Goal: Complete application form

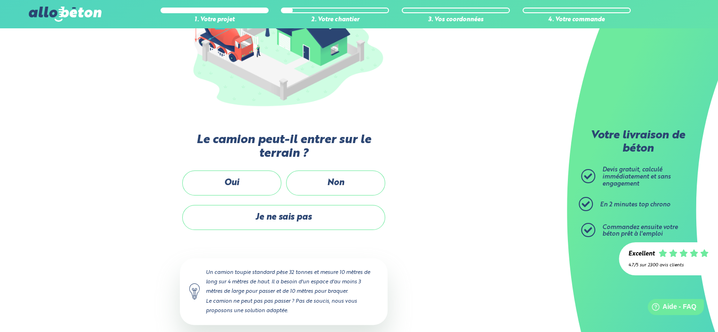
scroll to position [159, 0]
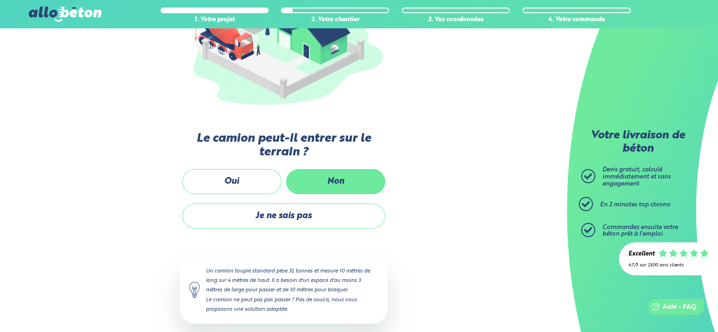
click at [329, 182] on label "Non" at bounding box center [335, 181] width 99 height 25
click at [0, 0] on input "Non" at bounding box center [0, 0] width 0 height 0
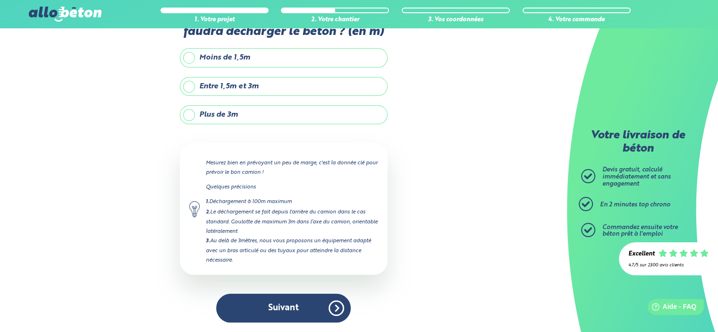
scroll to position [50, 0]
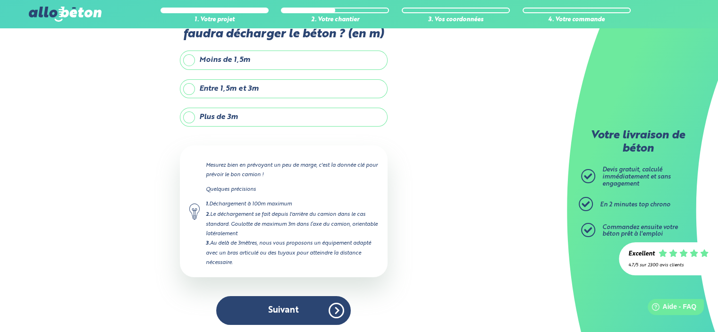
click at [189, 115] on label "Plus de 3m" at bounding box center [284, 117] width 208 height 19
click at [0, 0] on input "Plus de 3m" at bounding box center [0, 0] width 0 height 0
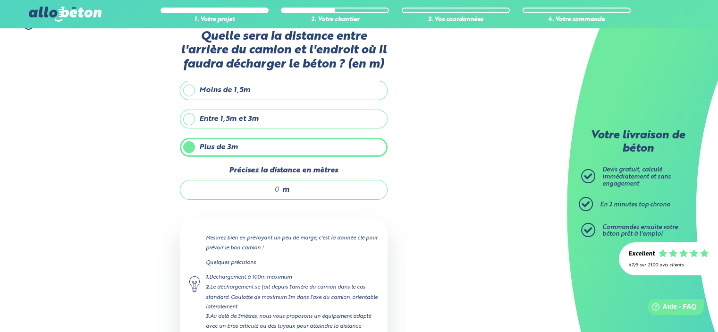
scroll to position [0, 0]
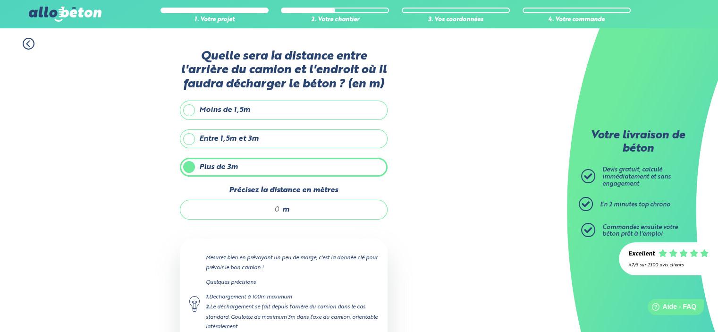
click at [275, 207] on input "Précisez la distance en mètres" at bounding box center [235, 209] width 90 height 9
type input "10"
click at [469, 199] on div "1. Votre projet 2. Votre chantier 3. Vos coordonnées 4. Votre commande Quelle s…" at bounding box center [283, 227] width 567 height 399
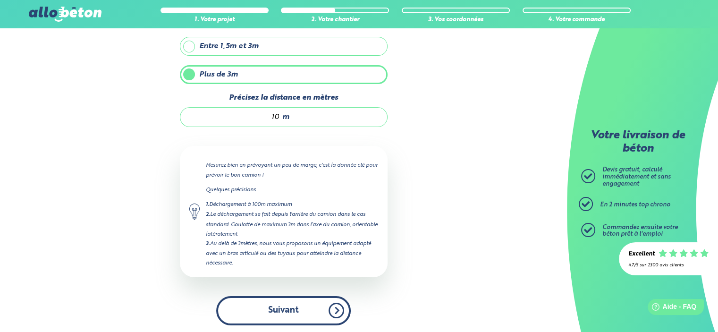
scroll to position [92, 0]
click at [323, 307] on button "Suivant" at bounding box center [283, 310] width 134 height 29
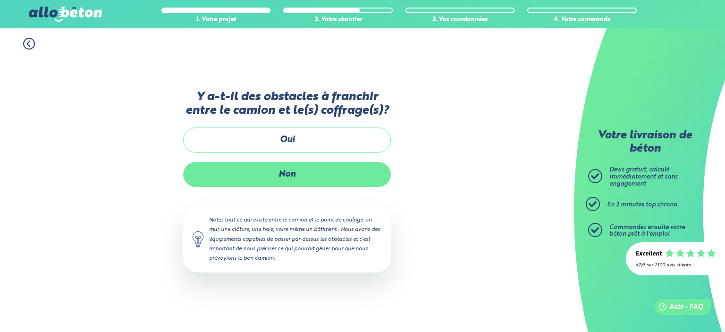
click at [293, 173] on label "Non" at bounding box center [287, 174] width 208 height 25
click at [0, 0] on input "Non" at bounding box center [0, 0] width 0 height 0
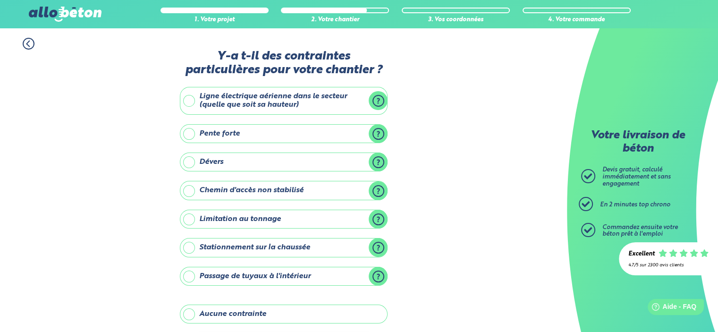
click at [188, 101] on label "Ligne électrique aérienne dans le secteur (quelle que soit sa hauteur)" at bounding box center [284, 101] width 208 height 28
click at [0, 0] on input "Ligne électrique aérienne dans le secteur (quelle que soit sa hauteur)" at bounding box center [0, 0] width 0 height 0
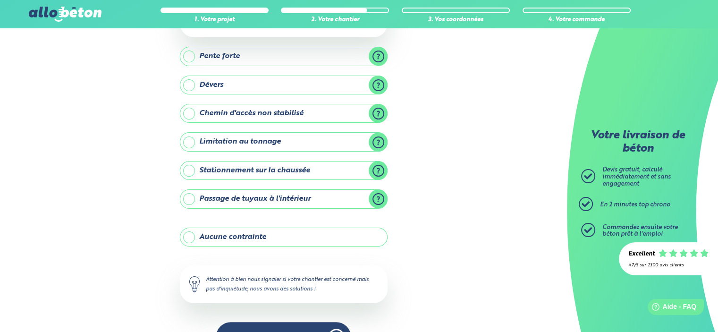
scroll to position [145, 0]
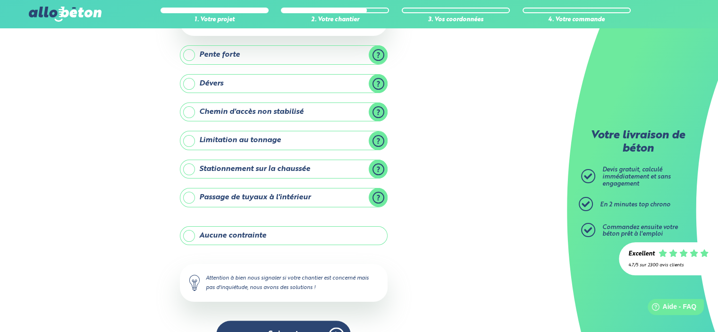
click at [186, 163] on label "Stationnement sur la chaussée" at bounding box center [284, 168] width 208 height 19
click at [0, 0] on input "Stationnement sur la chaussée" at bounding box center [0, 0] width 0 height 0
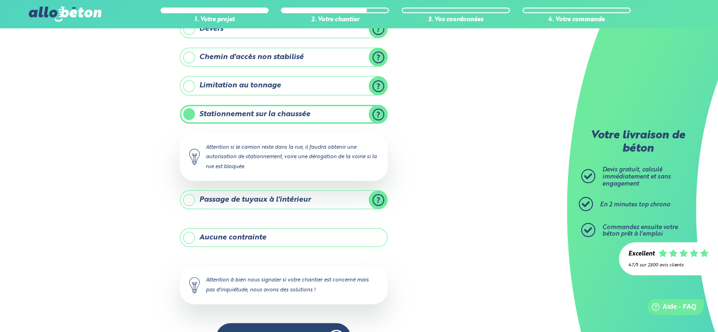
scroll to position [226, 0]
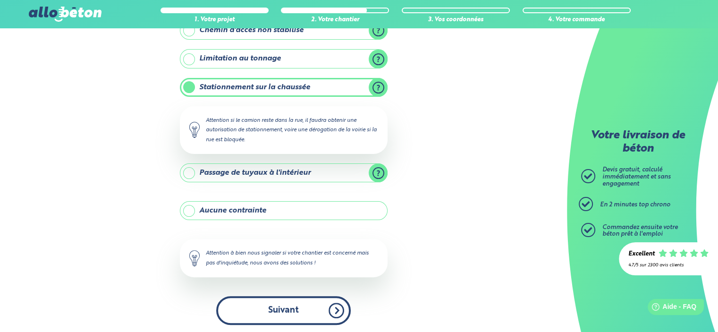
click at [301, 318] on button "Suivant" at bounding box center [283, 310] width 134 height 29
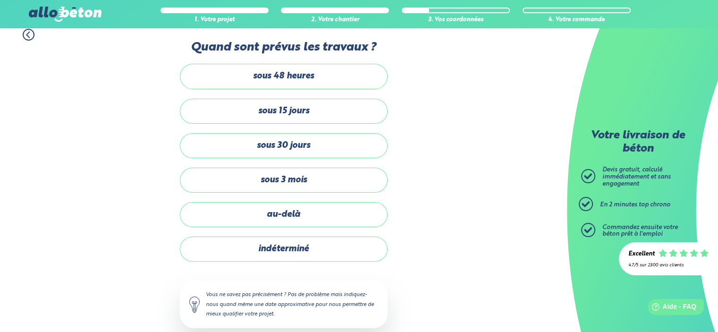
scroll to position [10, 0]
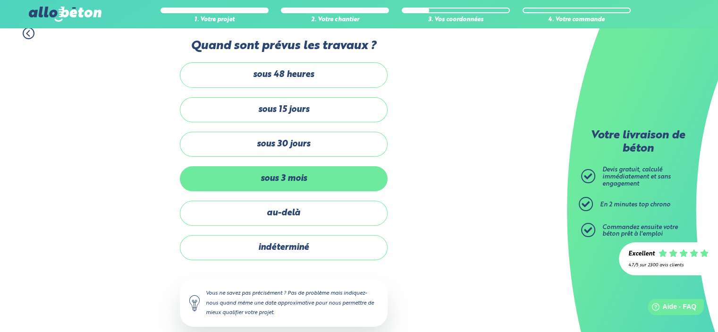
click at [300, 178] on label "sous 3 mois" at bounding box center [284, 178] width 208 height 25
click at [0, 0] on input "sous 3 mois" at bounding box center [0, 0] width 0 height 0
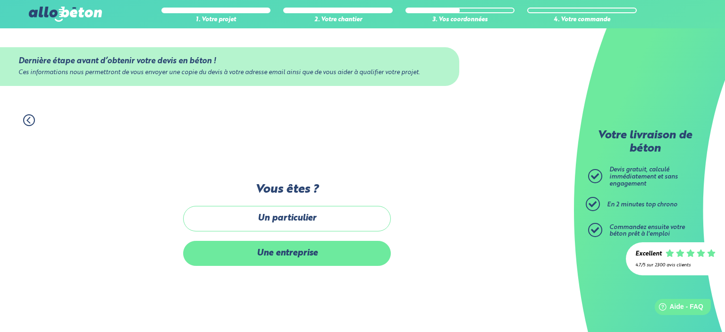
click at [289, 245] on label "Une entreprise" at bounding box center [287, 253] width 208 height 25
click at [0, 0] on input "Une entreprise" at bounding box center [0, 0] width 0 height 0
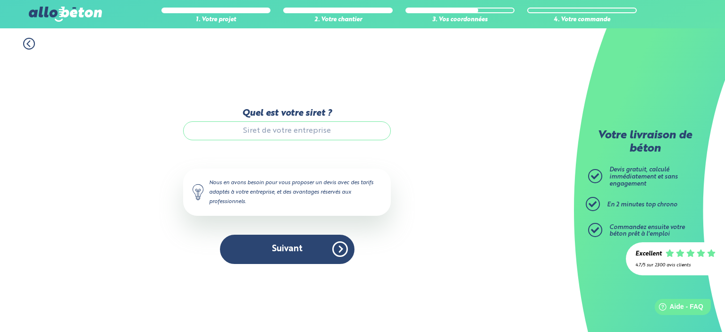
click at [251, 130] on input "Quel est votre siret ?" at bounding box center [287, 130] width 208 height 19
drag, startPoint x: 251, startPoint y: 130, endPoint x: 484, endPoint y: 88, distance: 236.3
click at [484, 88] on div "1. Votre projet 2. Votre chantier 3. Vos coordonnées 4. Votre commande Quel est…" at bounding box center [287, 179] width 574 height 303
